Goal: Contribute content: Add original content to the website for others to see

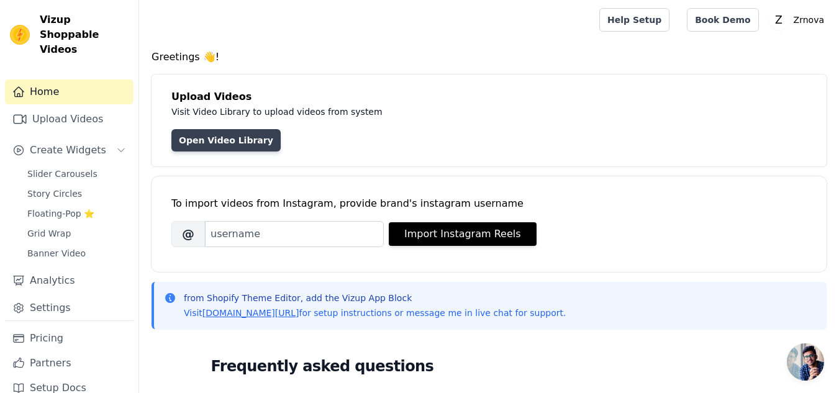
click at [237, 135] on link "Open Video Library" at bounding box center [225, 140] width 109 height 22
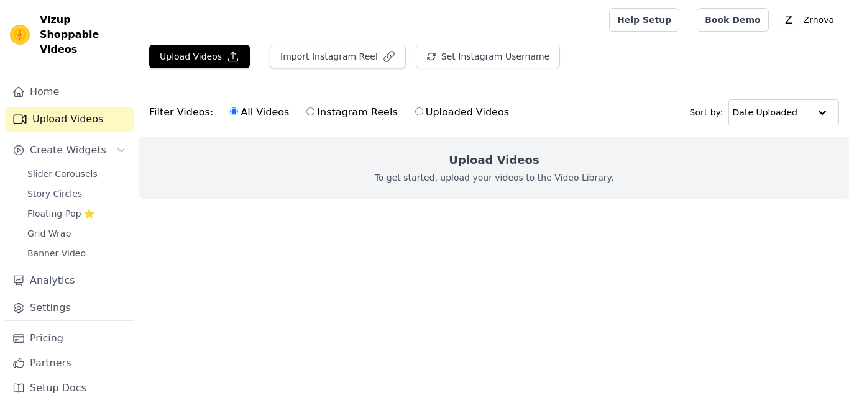
click at [396, 161] on div "Upload Videos To get started, upload your videos to the Video Library." at bounding box center [494, 168] width 710 height 62
click at [333, 110] on label "Instagram Reels" at bounding box center [352, 112] width 92 height 16
click at [314, 110] on input "Instagram Reels" at bounding box center [310, 111] width 8 height 8
radio input "true"
click at [448, 104] on label "Uploaded Videos" at bounding box center [461, 112] width 95 height 16
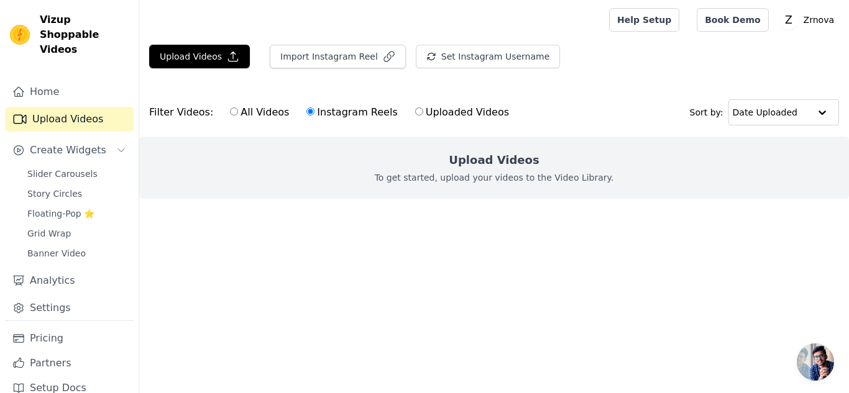
click at [423, 107] on input "Uploaded Videos" at bounding box center [419, 111] width 8 height 8
radio input "true"
click at [321, 119] on label "Instagram Reels" at bounding box center [352, 112] width 92 height 16
click at [314, 116] on input "Instagram Reels" at bounding box center [310, 111] width 8 height 8
radio input "true"
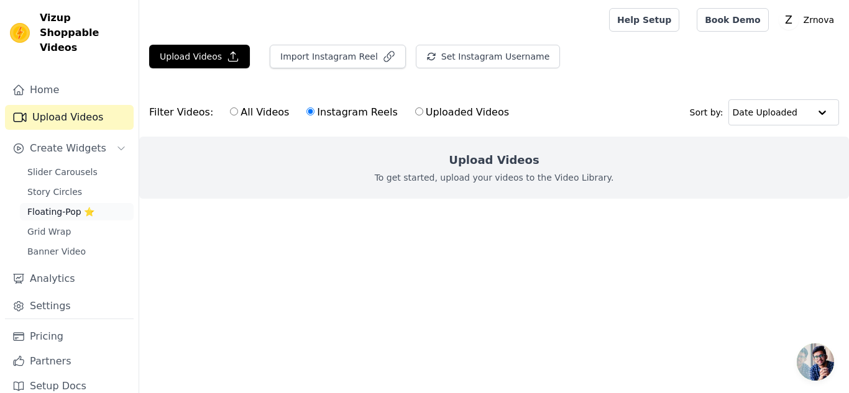
scroll to position [2, 0]
click at [66, 245] on span "Banner Video" at bounding box center [56, 251] width 58 height 12
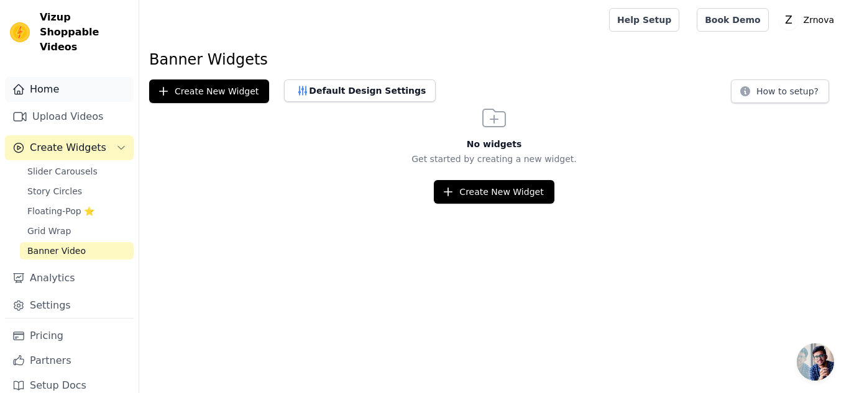
click at [86, 77] on link "Home" at bounding box center [69, 89] width 129 height 25
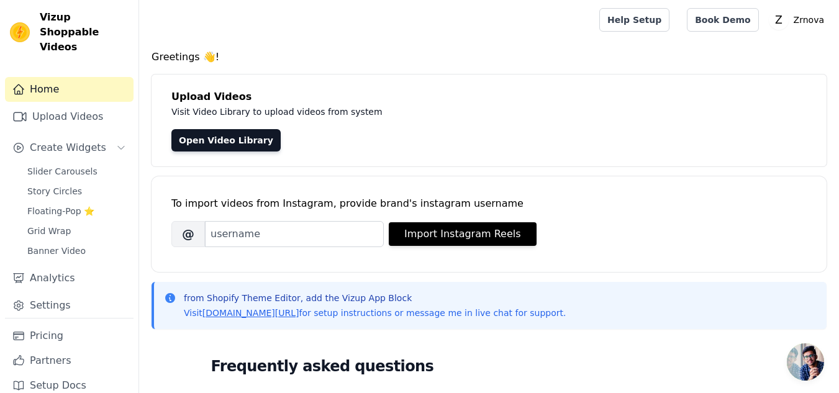
click at [66, 115] on div "Home Upload Videos Create Widgets Slider Carousels Story Circles Floating-Pop ⭐…" at bounding box center [69, 197] width 129 height 241
click at [89, 104] on link "Upload Videos" at bounding box center [69, 116] width 129 height 25
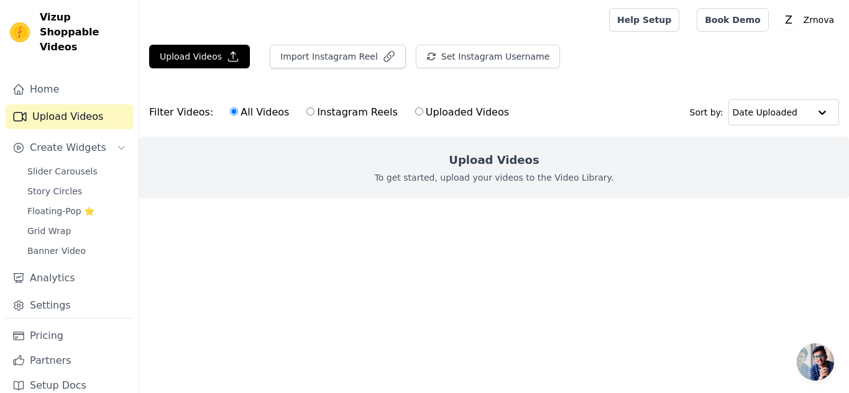
click at [358, 113] on label "Instagram Reels" at bounding box center [352, 112] width 92 height 16
click at [314, 113] on input "Instagram Reels" at bounding box center [310, 111] width 8 height 8
radio input "true"
click at [244, 120] on label "All Videos" at bounding box center [259, 112] width 60 height 16
click at [238, 116] on input "All Videos" at bounding box center [234, 111] width 8 height 8
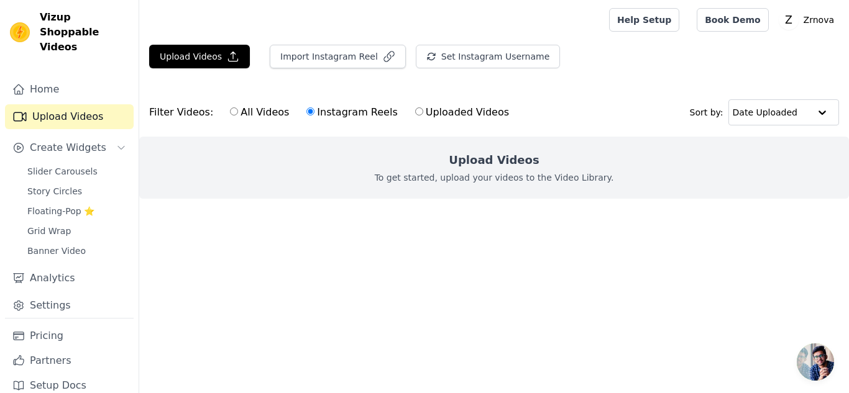
radio input "true"
click at [211, 68] on button "Upload Videos" at bounding box center [199, 57] width 101 height 24
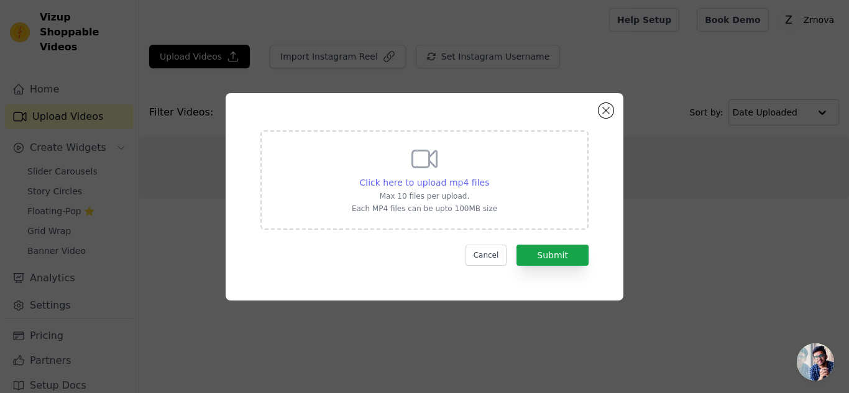
click at [475, 180] on span "Click here to upload mp4 files" at bounding box center [425, 183] width 130 height 10
click at [488, 176] on input "Click here to upload mp4 files Max 10 files per upload. Each MP4 files can be u…" at bounding box center [488, 176] width 1 height 1
type input "C:\fakepath\Screen Recording 2025-08-31 171451.mp4"
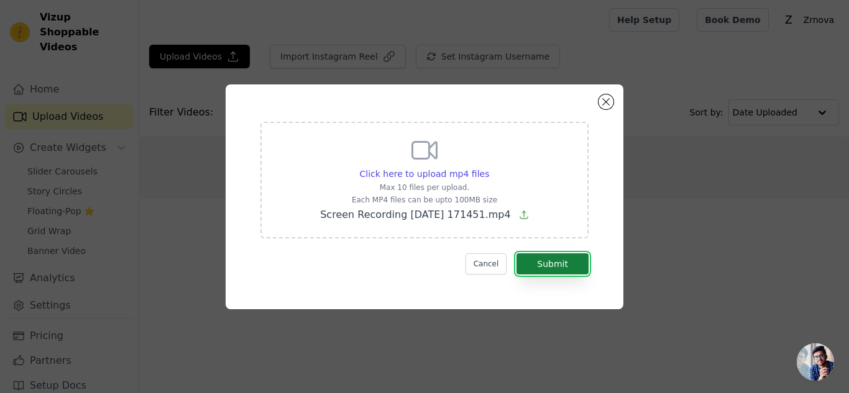
click at [544, 257] on button "Submit" at bounding box center [552, 263] width 72 height 21
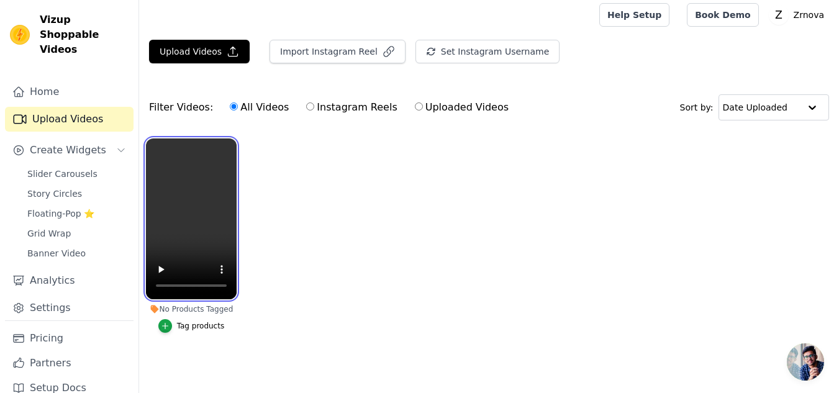
scroll to position [12, 0]
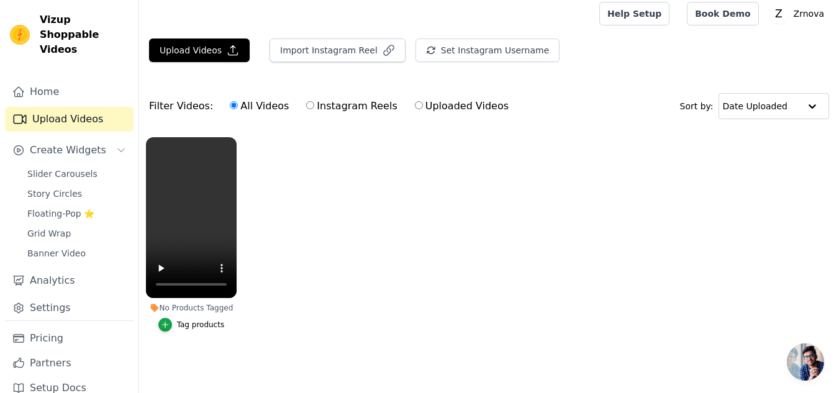
click at [201, 320] on div "Tag products" at bounding box center [201, 325] width 48 height 10
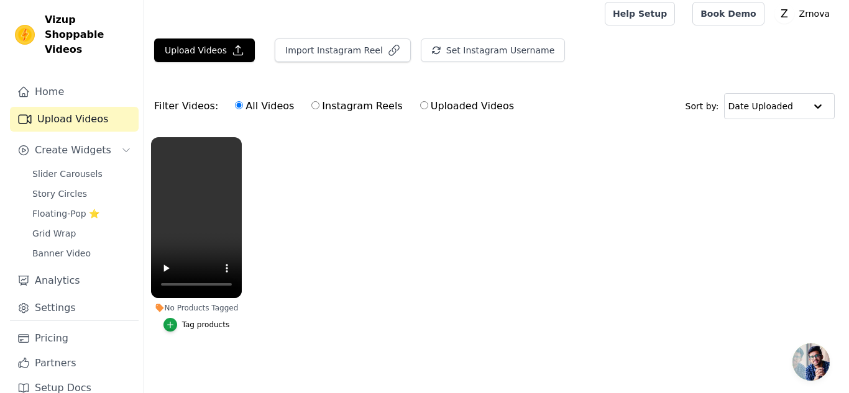
scroll to position [0, 0]
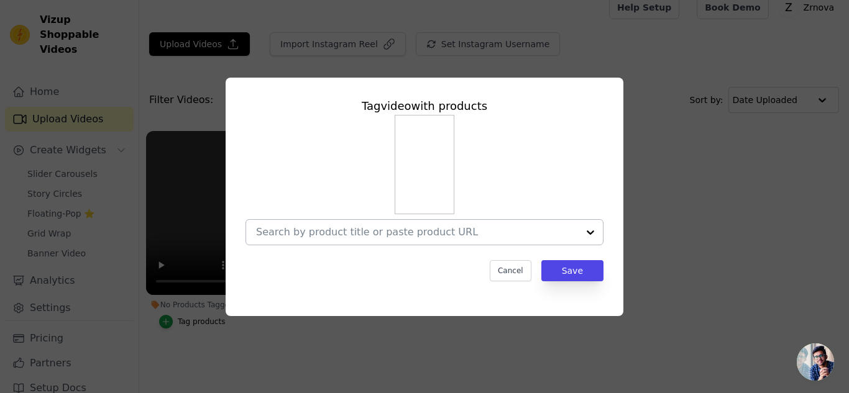
click at [457, 245] on div at bounding box center [424, 232] width 358 height 26
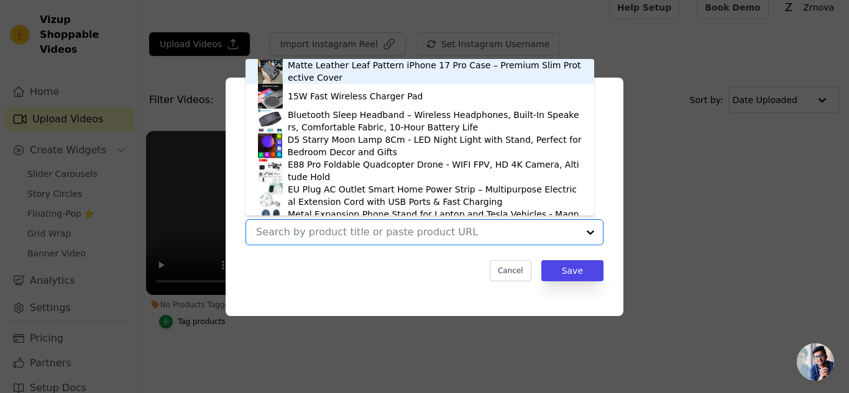
click at [455, 73] on div "Matte Leather Leaf Pattern iPhone 17 Pro Case – Premium Slim Protective Cover" at bounding box center [435, 71] width 294 height 25
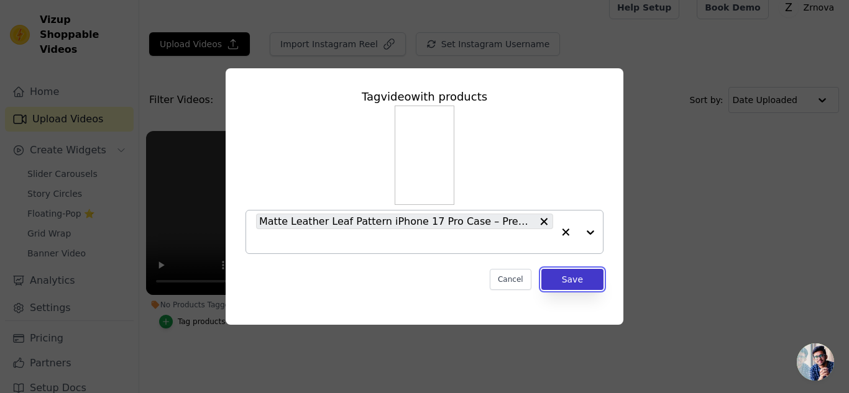
click at [585, 286] on button "Save" at bounding box center [572, 279] width 62 height 21
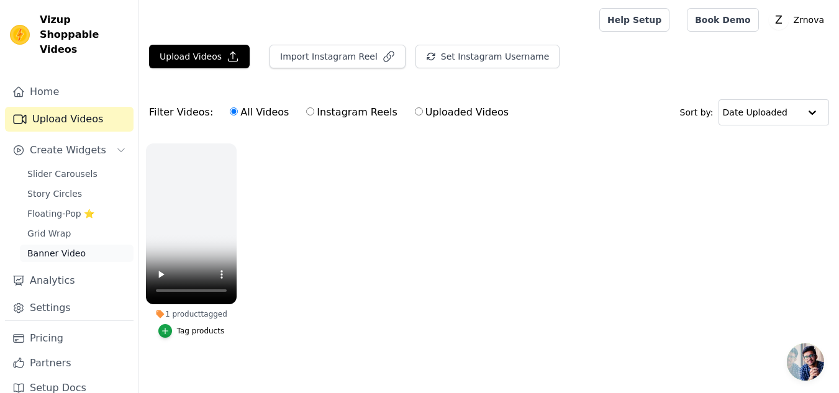
click at [69, 247] on span "Banner Video" at bounding box center [56, 253] width 58 height 12
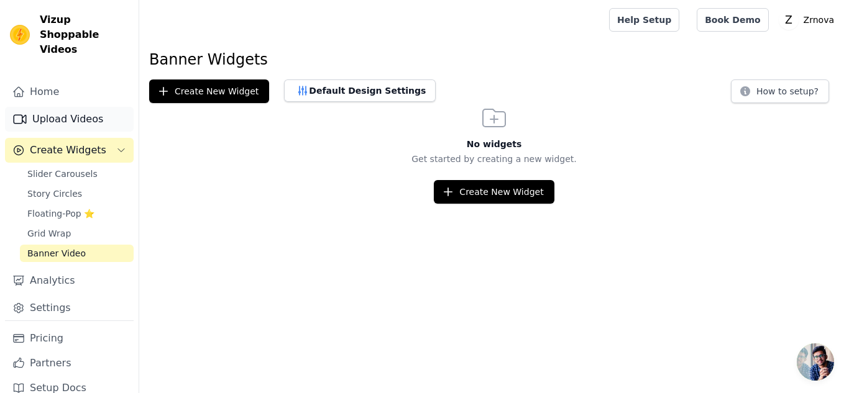
click at [80, 107] on link "Upload Videos" at bounding box center [69, 119] width 129 height 25
